Goal: Transaction & Acquisition: Purchase product/service

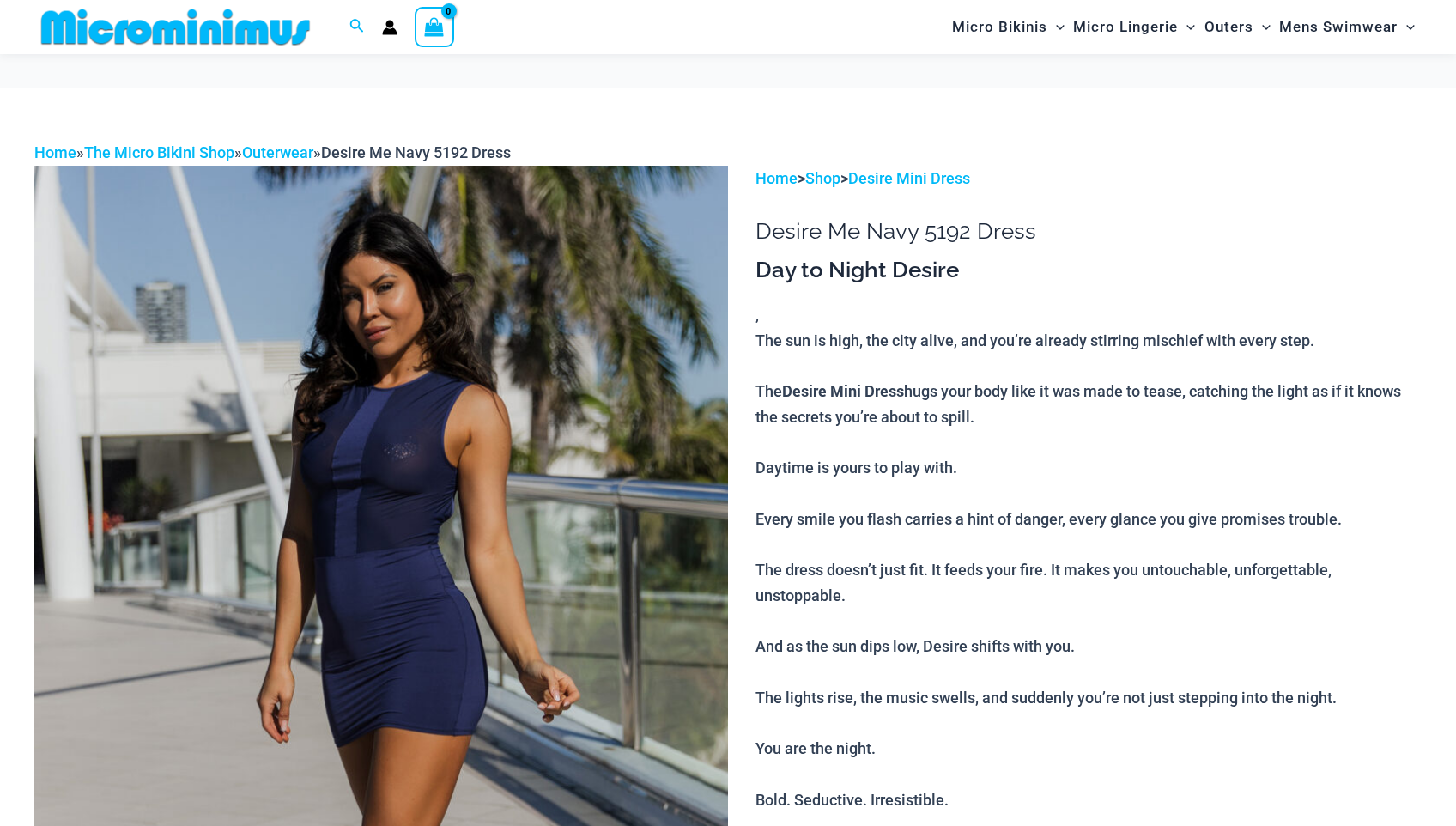
scroll to position [214, 0]
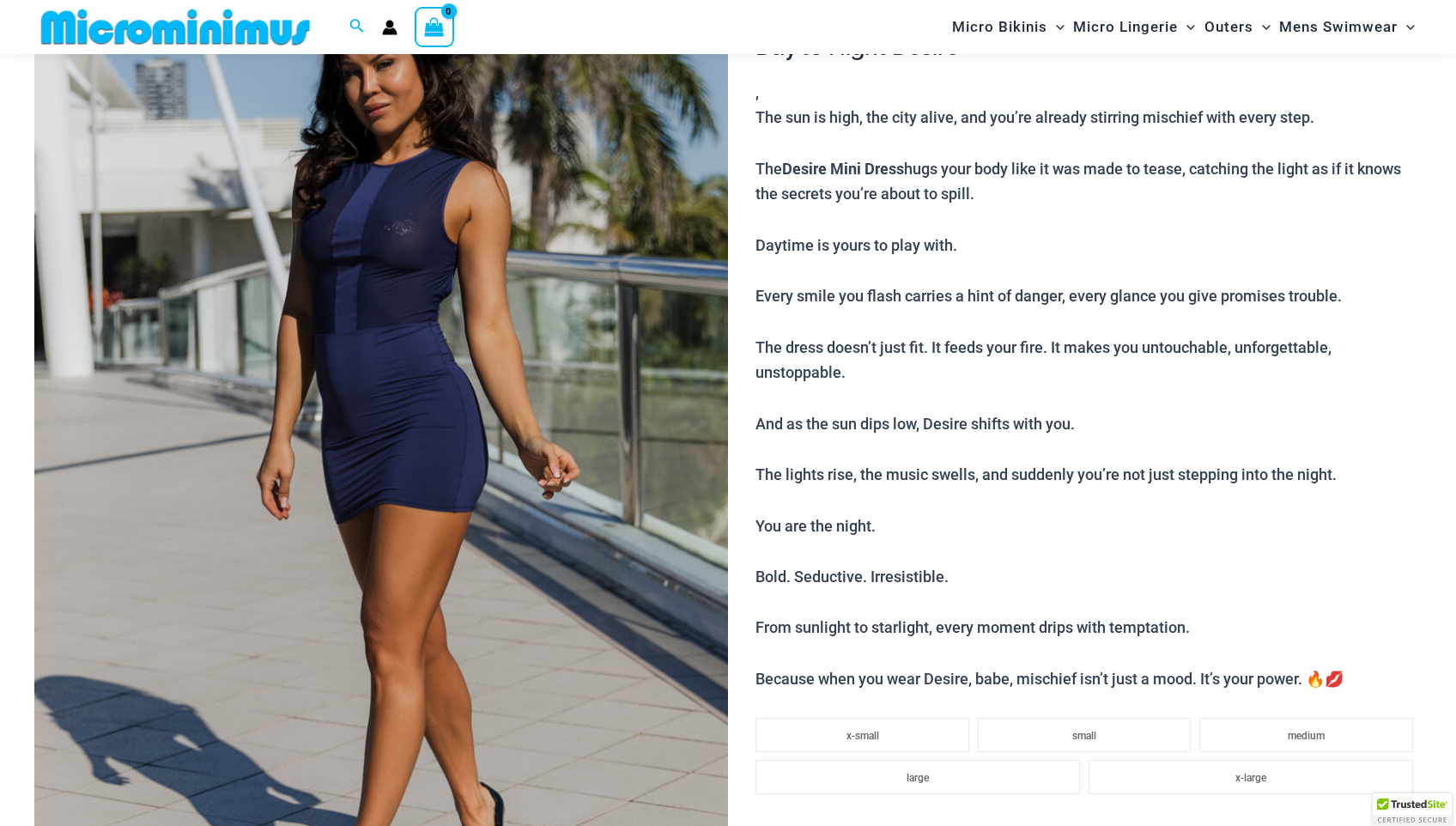
type input "**********"
click at [448, 327] on img at bounding box center [381, 462] width 694 height 1040
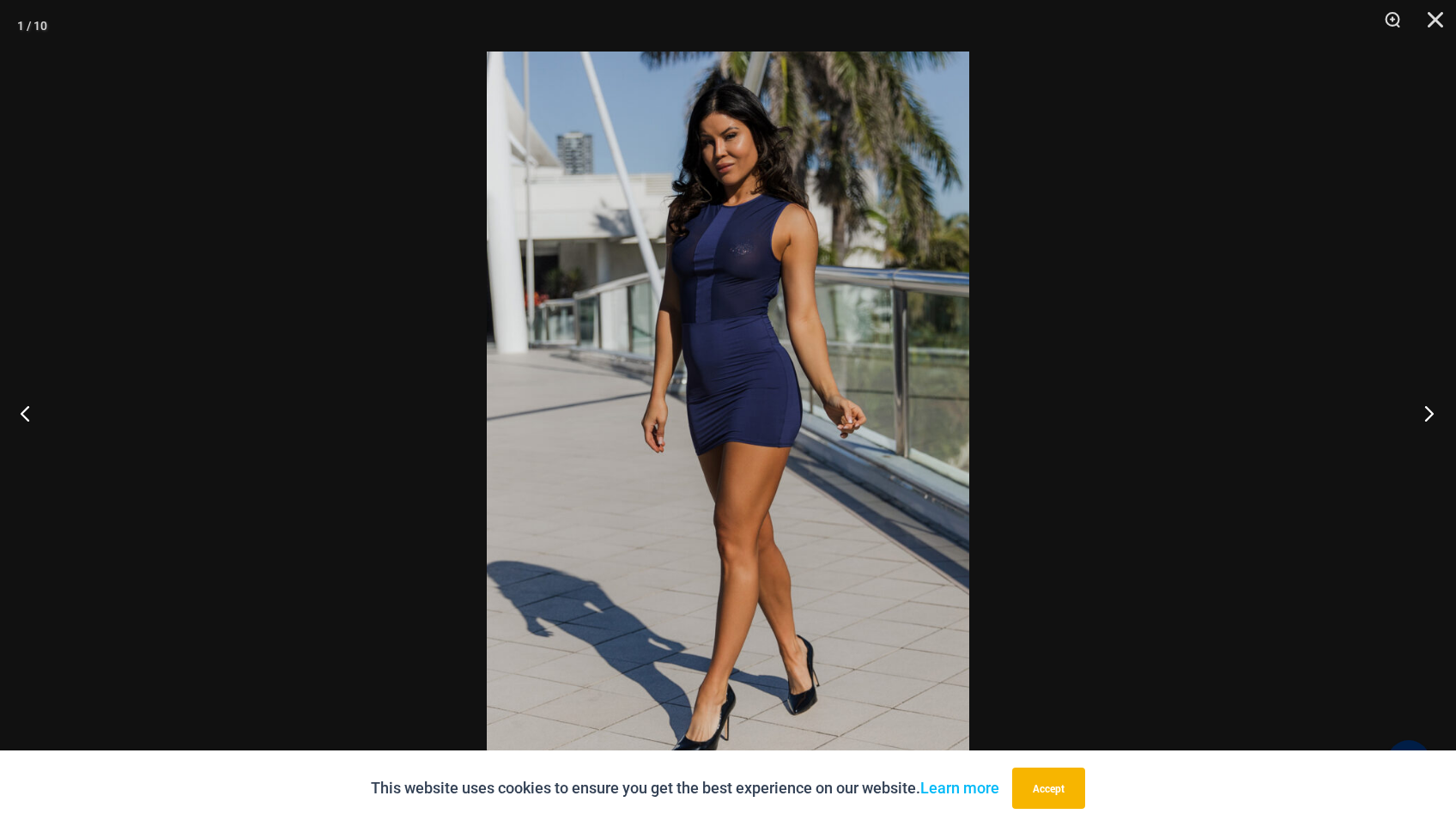
click at [1428, 406] on button "Next" at bounding box center [1424, 413] width 65 height 85
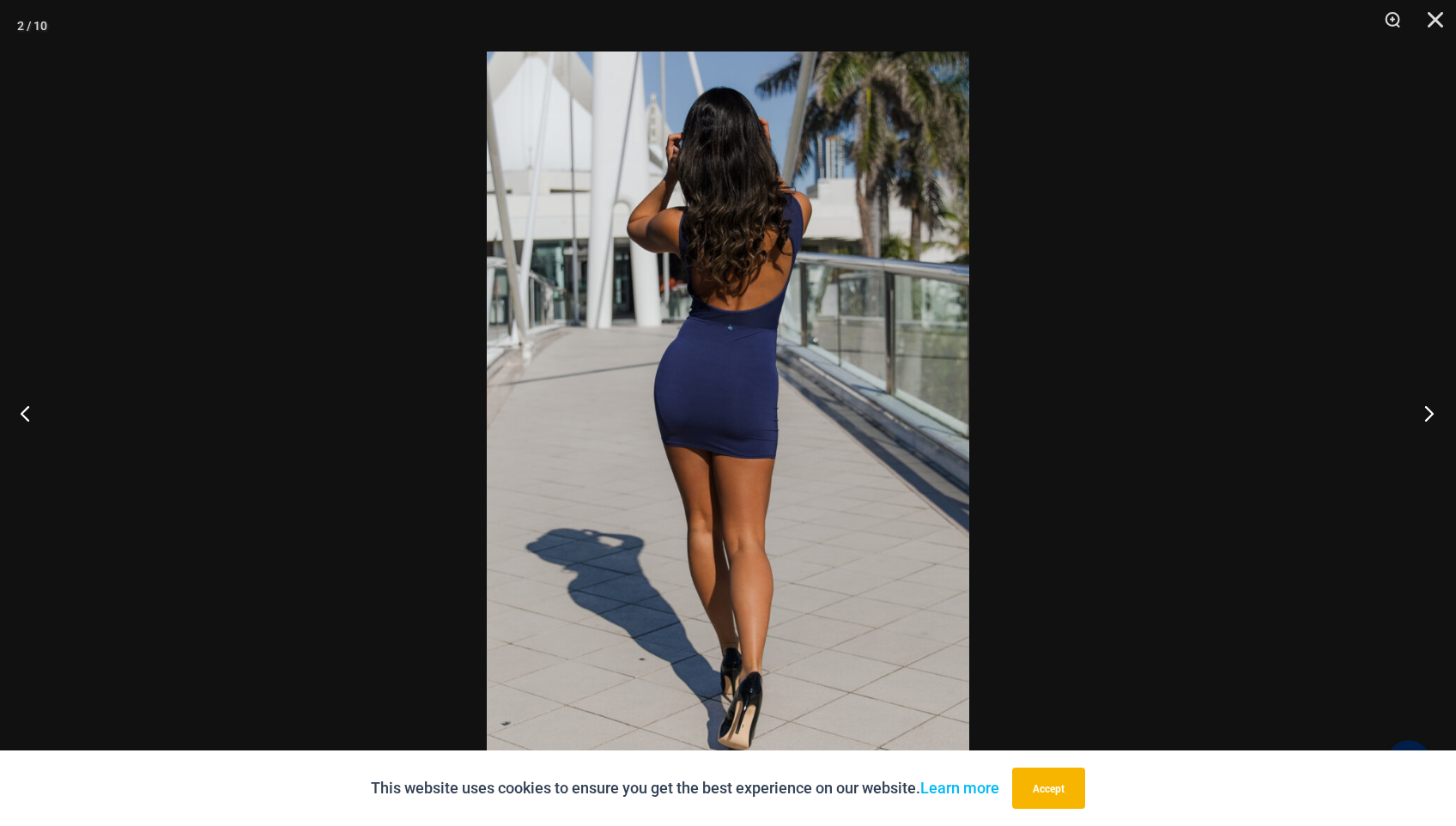
click at [1428, 405] on button "Next" at bounding box center [1424, 413] width 65 height 85
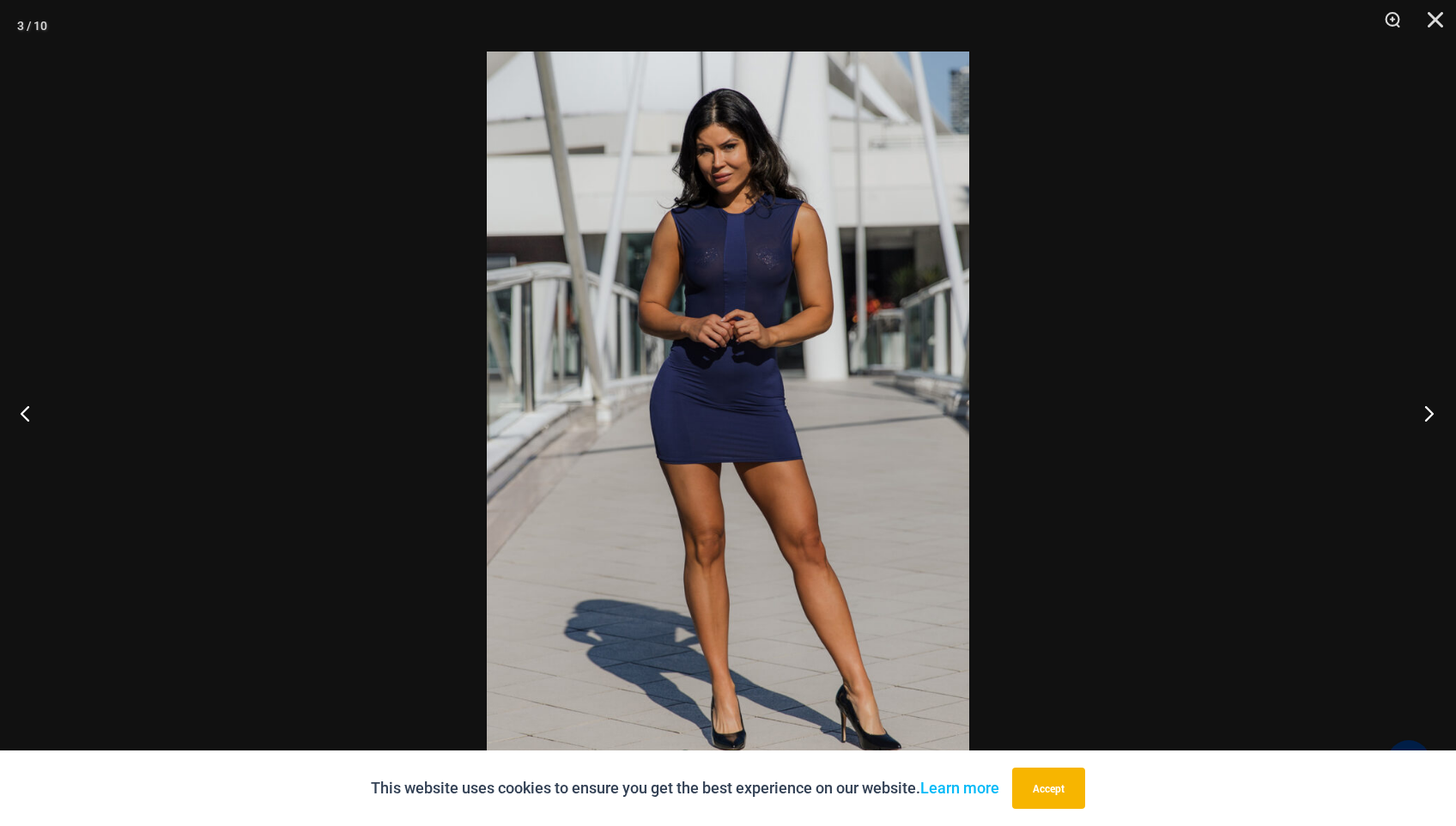
click at [1428, 405] on button "Next" at bounding box center [1424, 413] width 65 height 85
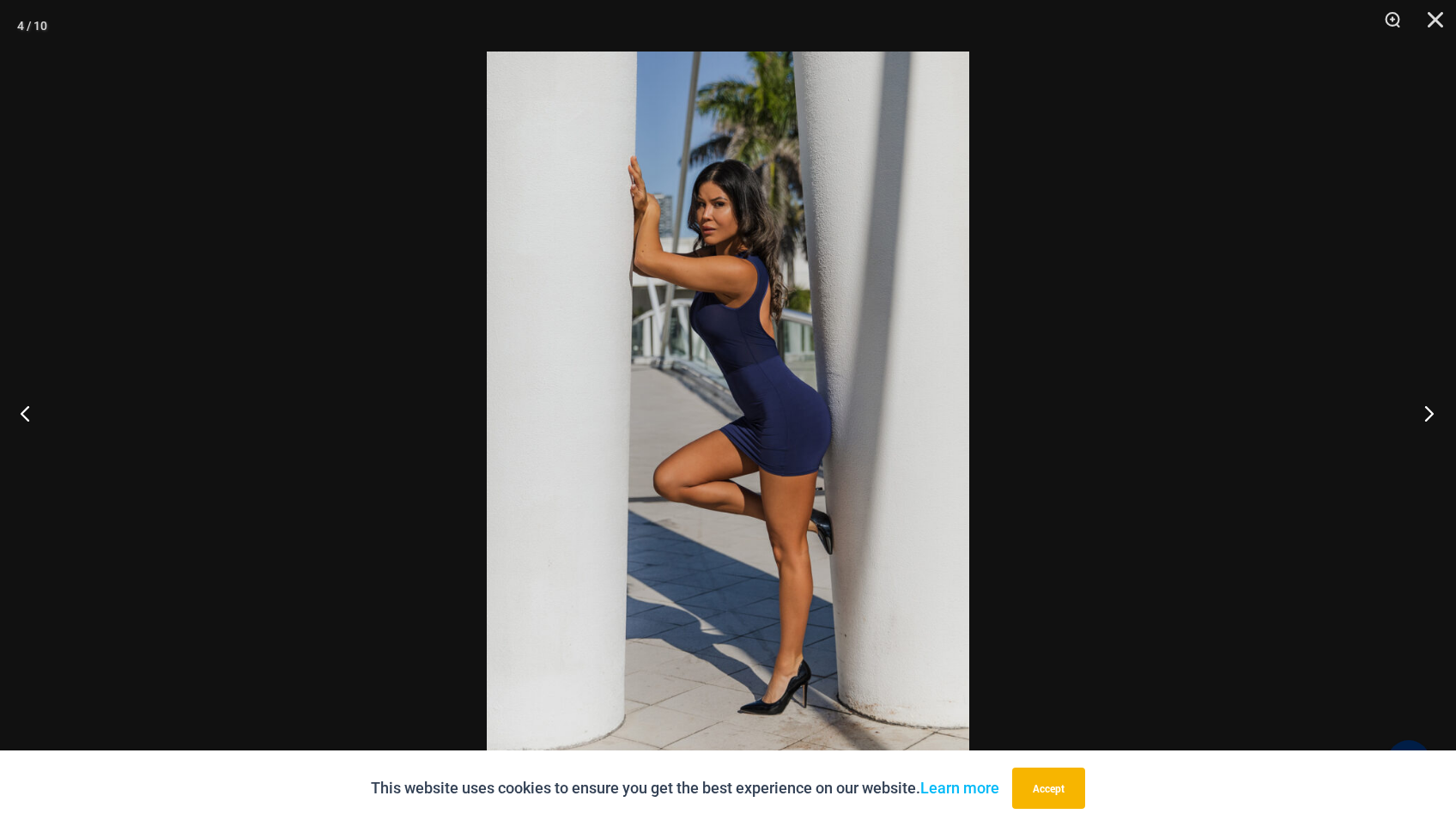
click at [1428, 405] on button "Next" at bounding box center [1424, 413] width 65 height 85
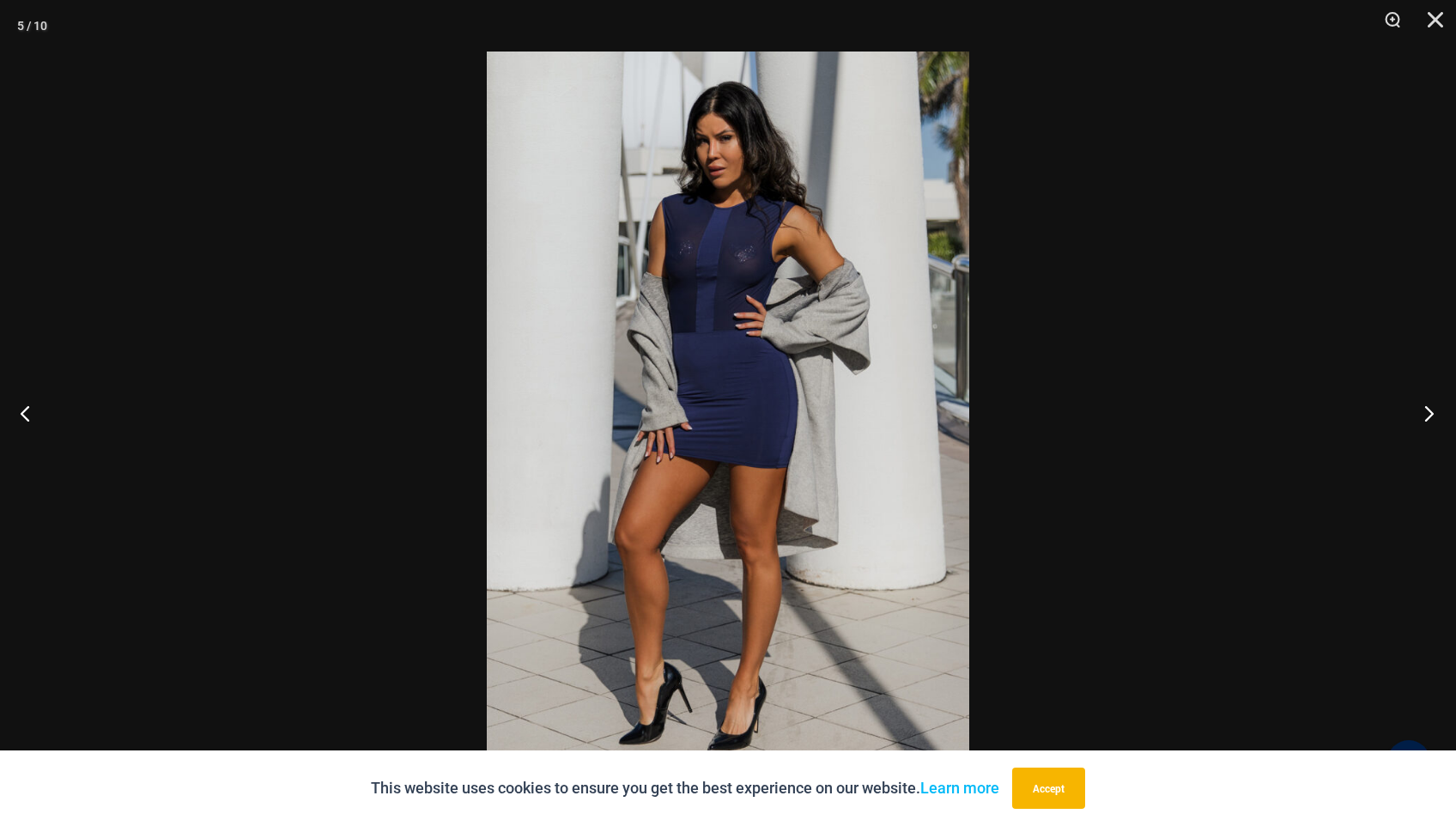
click at [1428, 405] on button "Next" at bounding box center [1424, 413] width 65 height 85
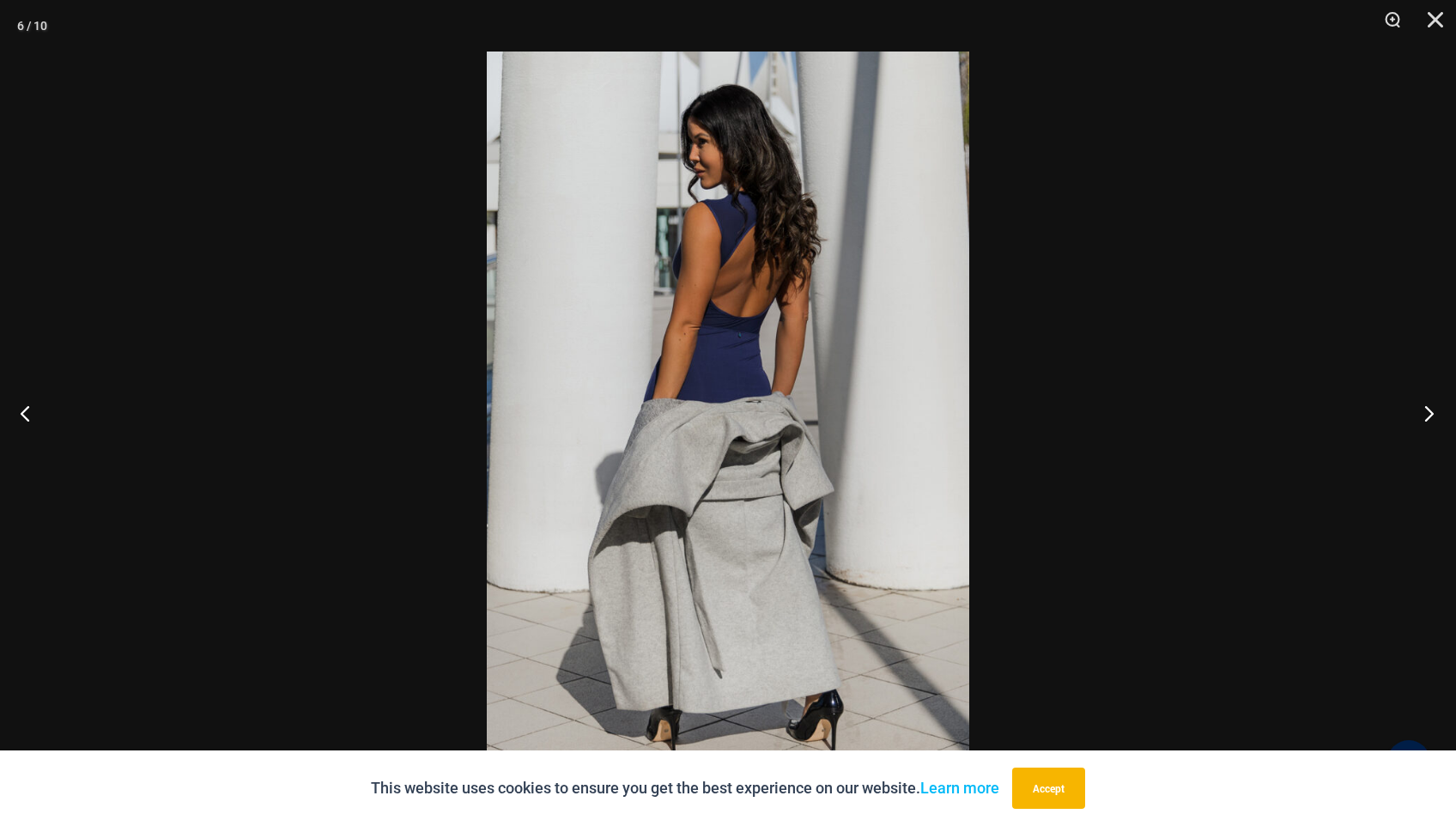
click at [1428, 405] on button "Next" at bounding box center [1424, 413] width 65 height 85
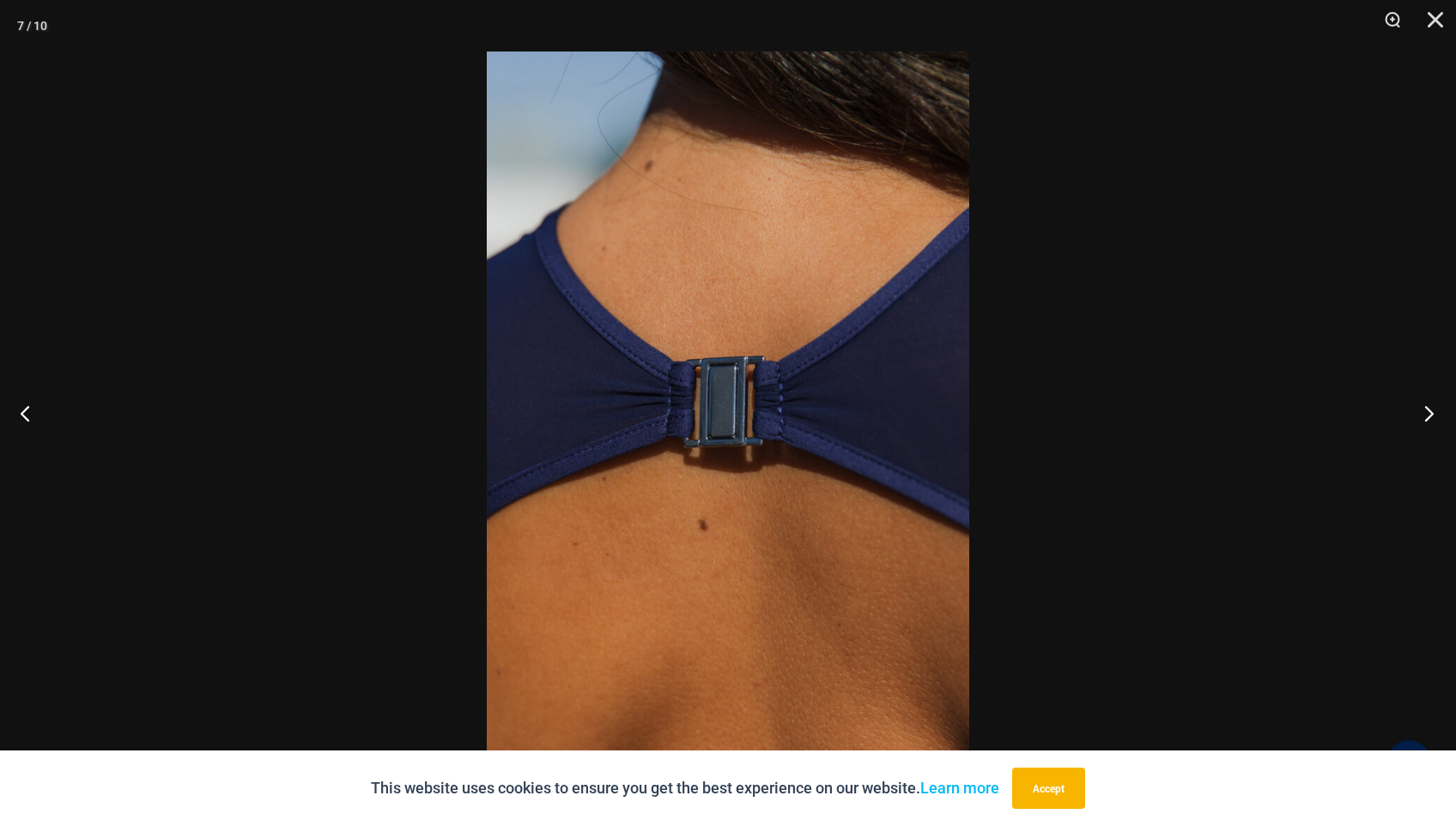
click at [1428, 405] on button "Next" at bounding box center [1424, 413] width 65 height 85
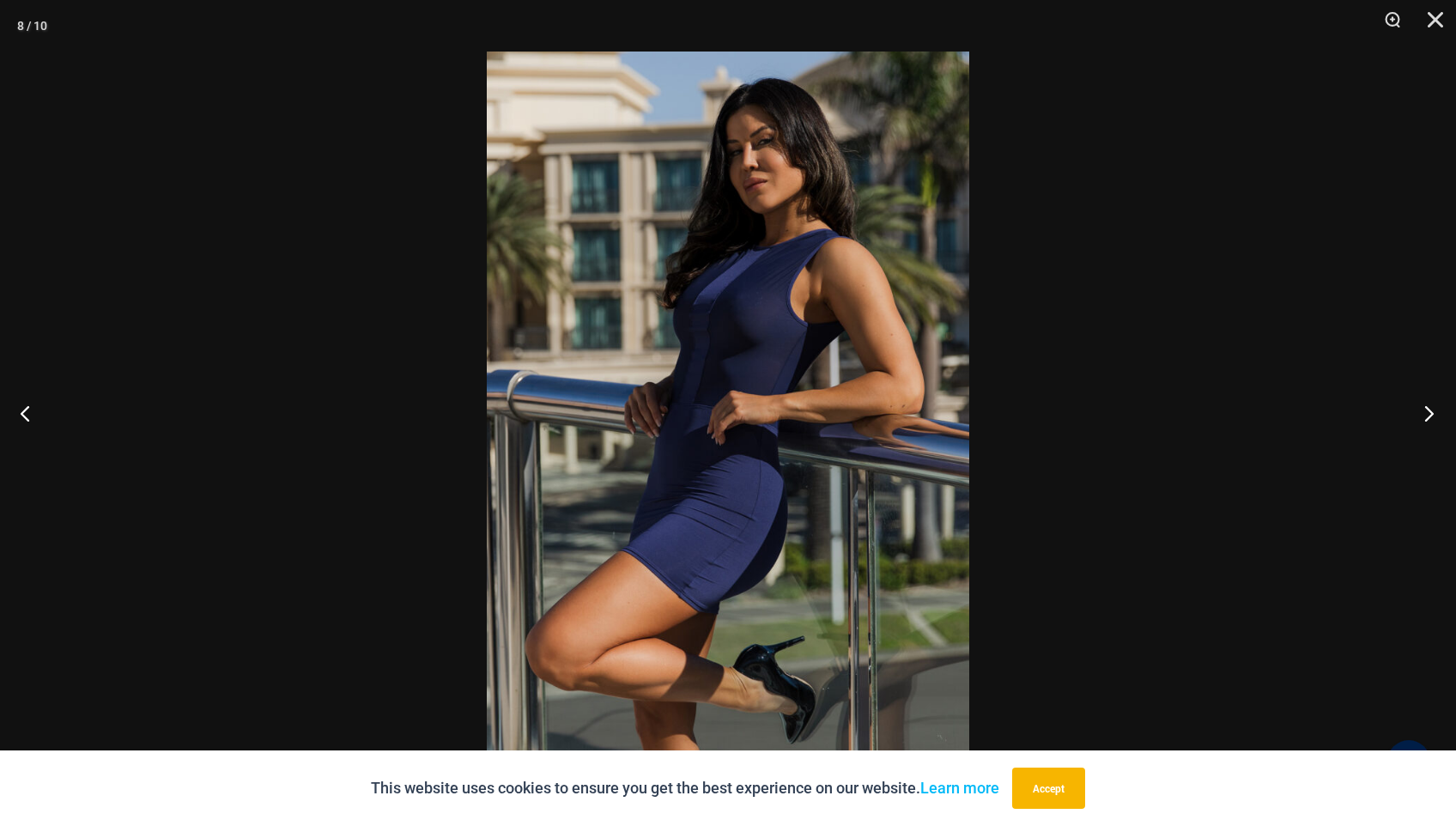
click at [1428, 405] on button "Next" at bounding box center [1424, 413] width 65 height 85
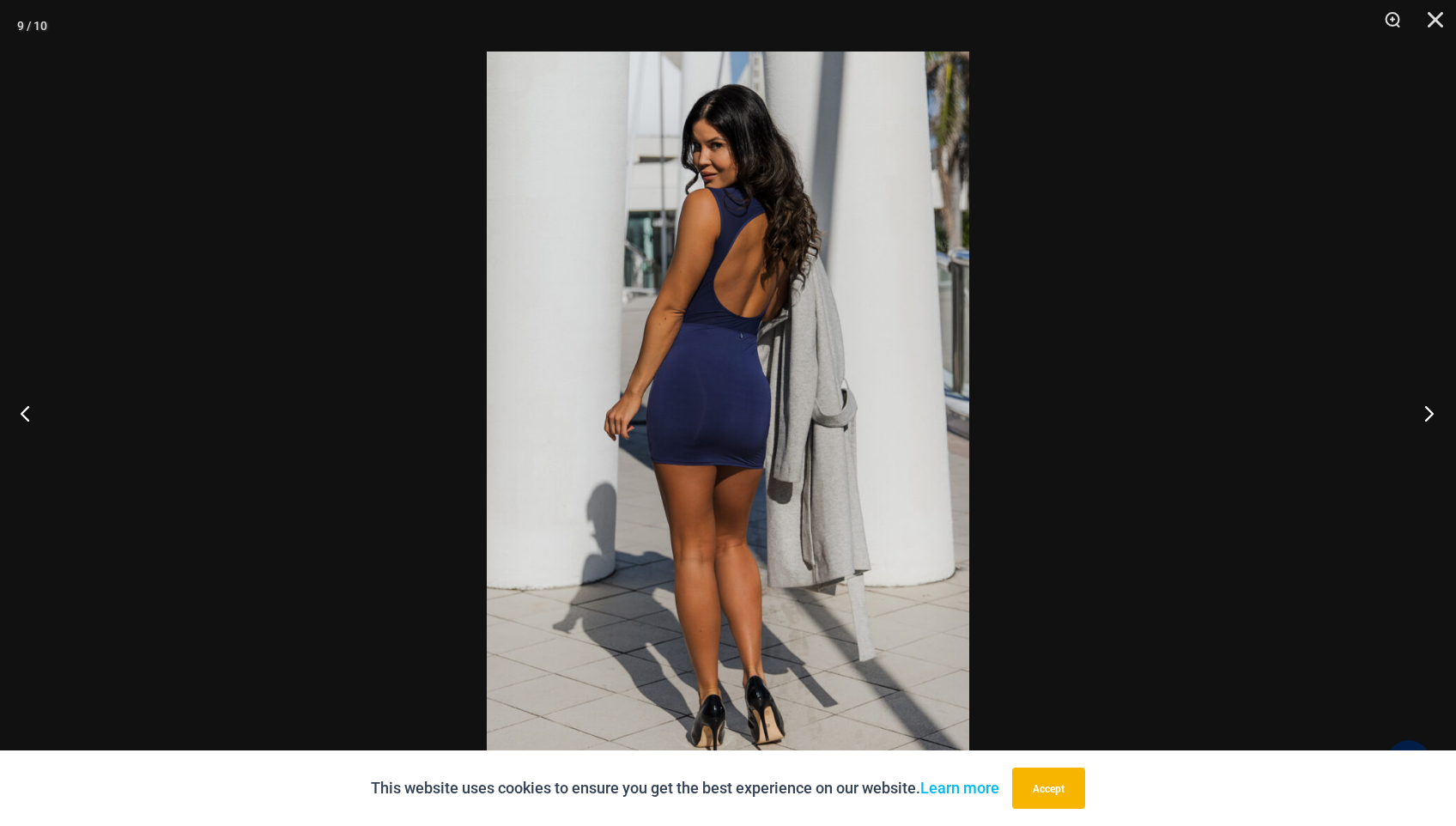
click at [1428, 405] on button "Next" at bounding box center [1424, 413] width 65 height 85
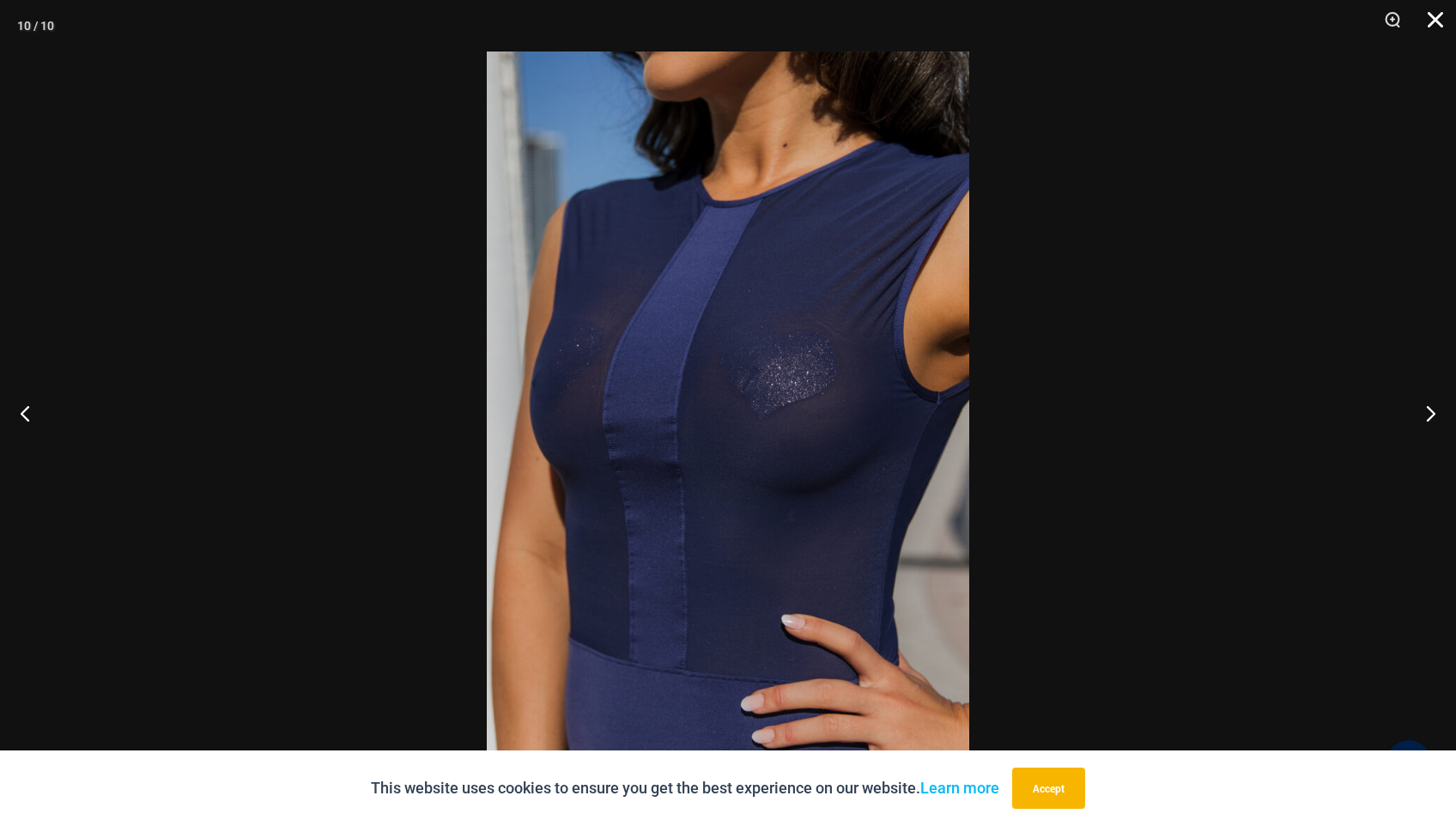
click at [1430, 19] on button "Close" at bounding box center [1429, 26] width 43 height 51
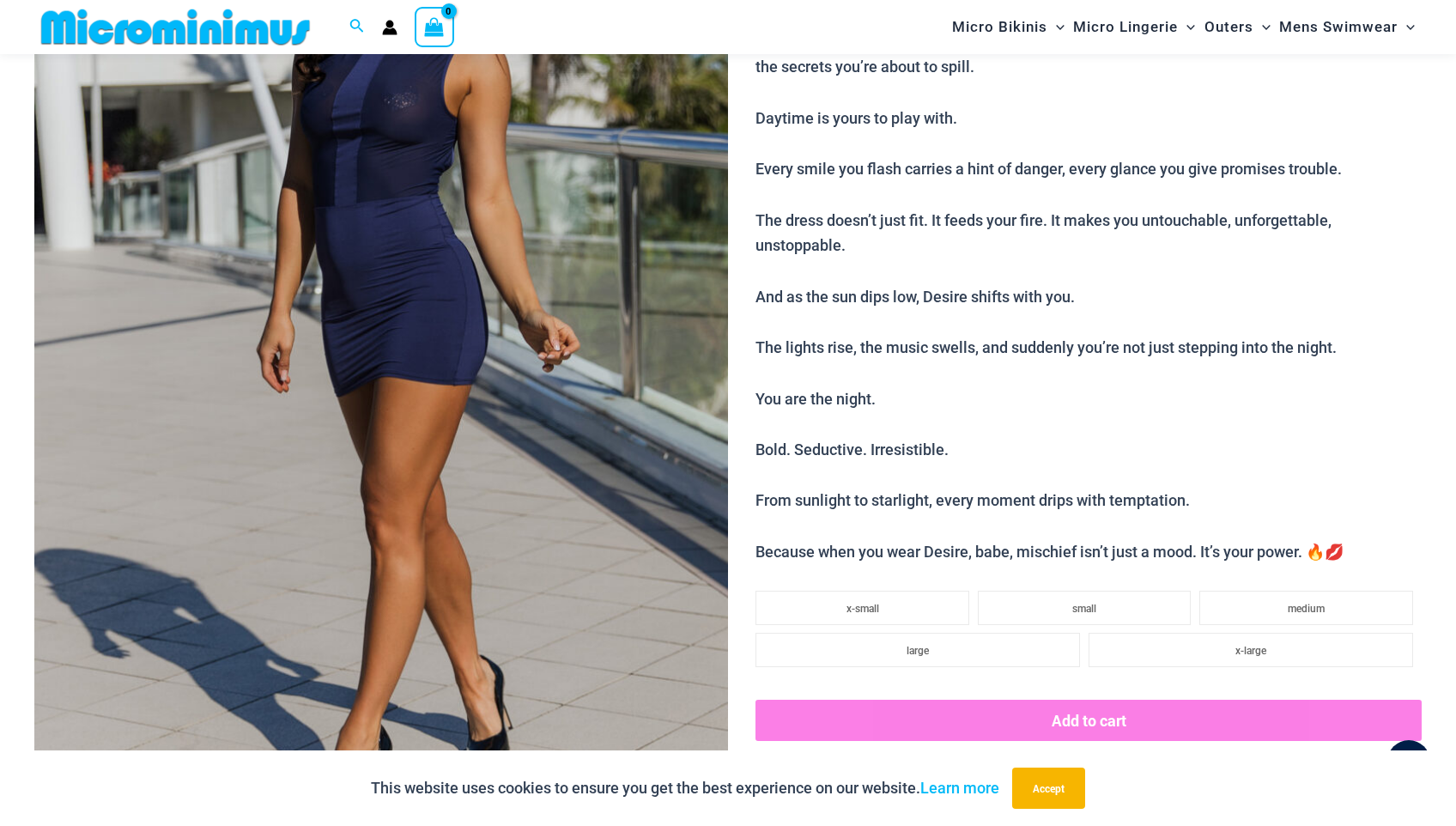
scroll to position [0, 0]
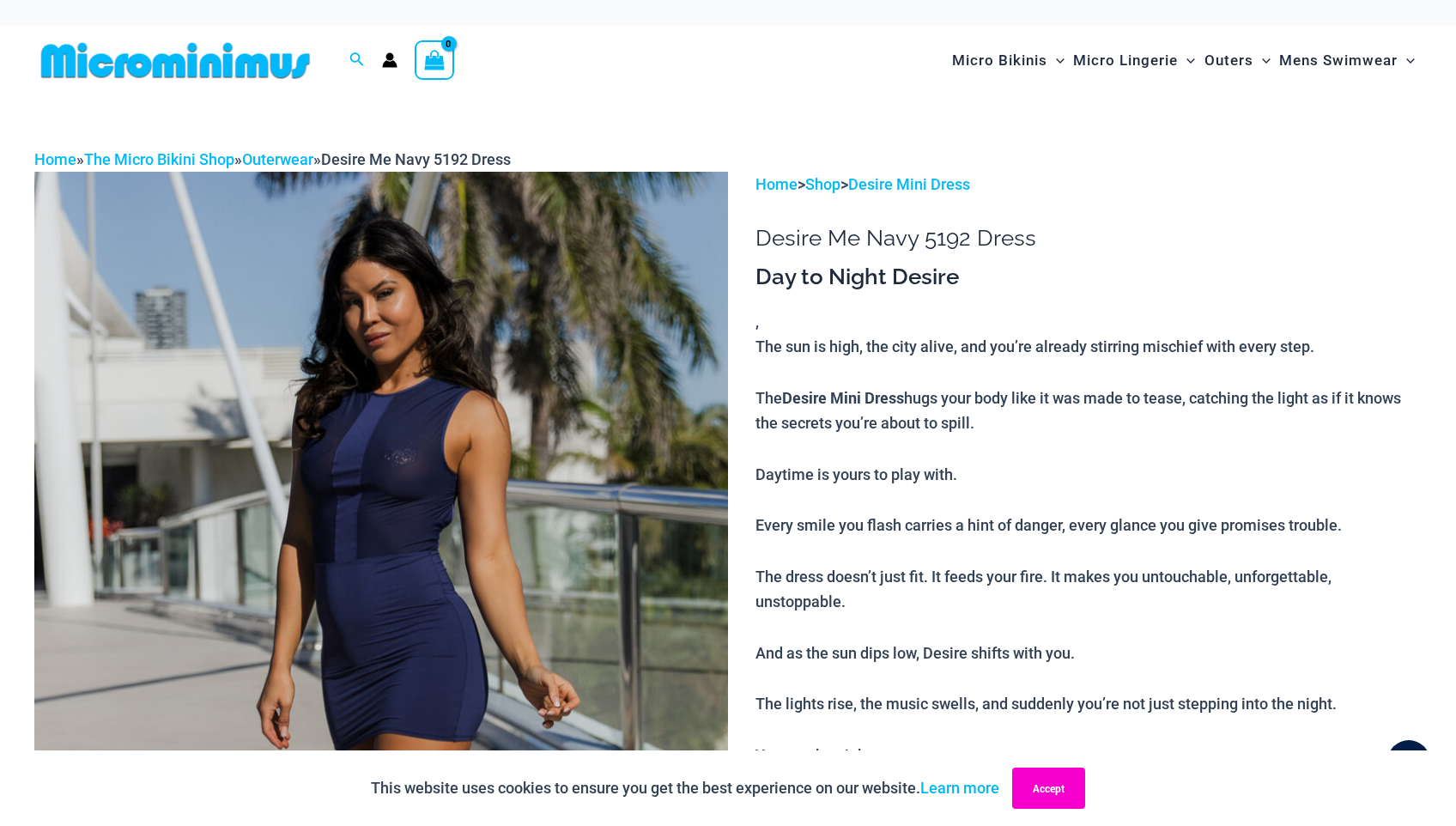
click at [1045, 785] on button "Accept" at bounding box center [1048, 788] width 73 height 41
